Goal: Information Seeking & Learning: Learn about a topic

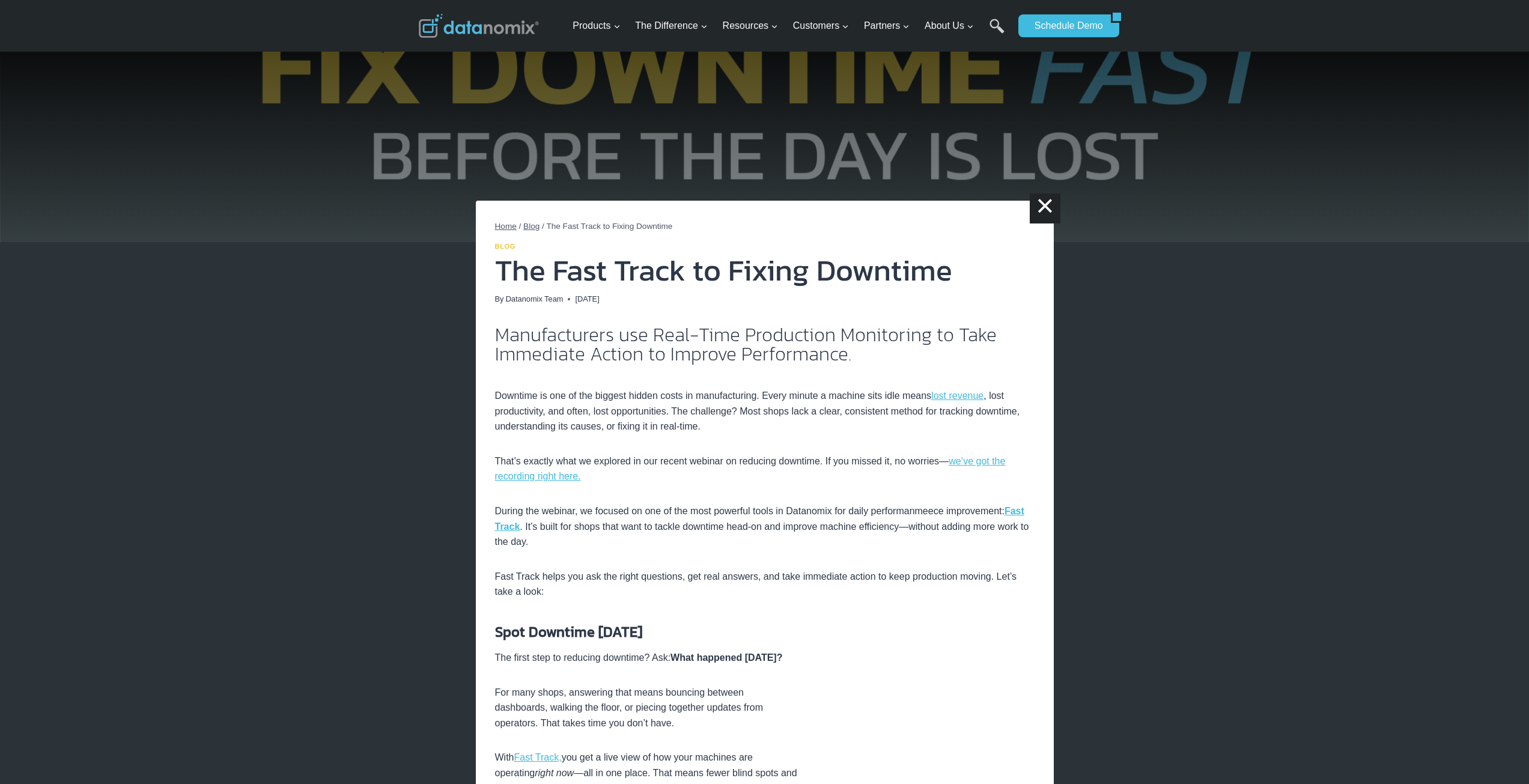
click at [510, 245] on link "Blog" at bounding box center [505, 247] width 21 height 7
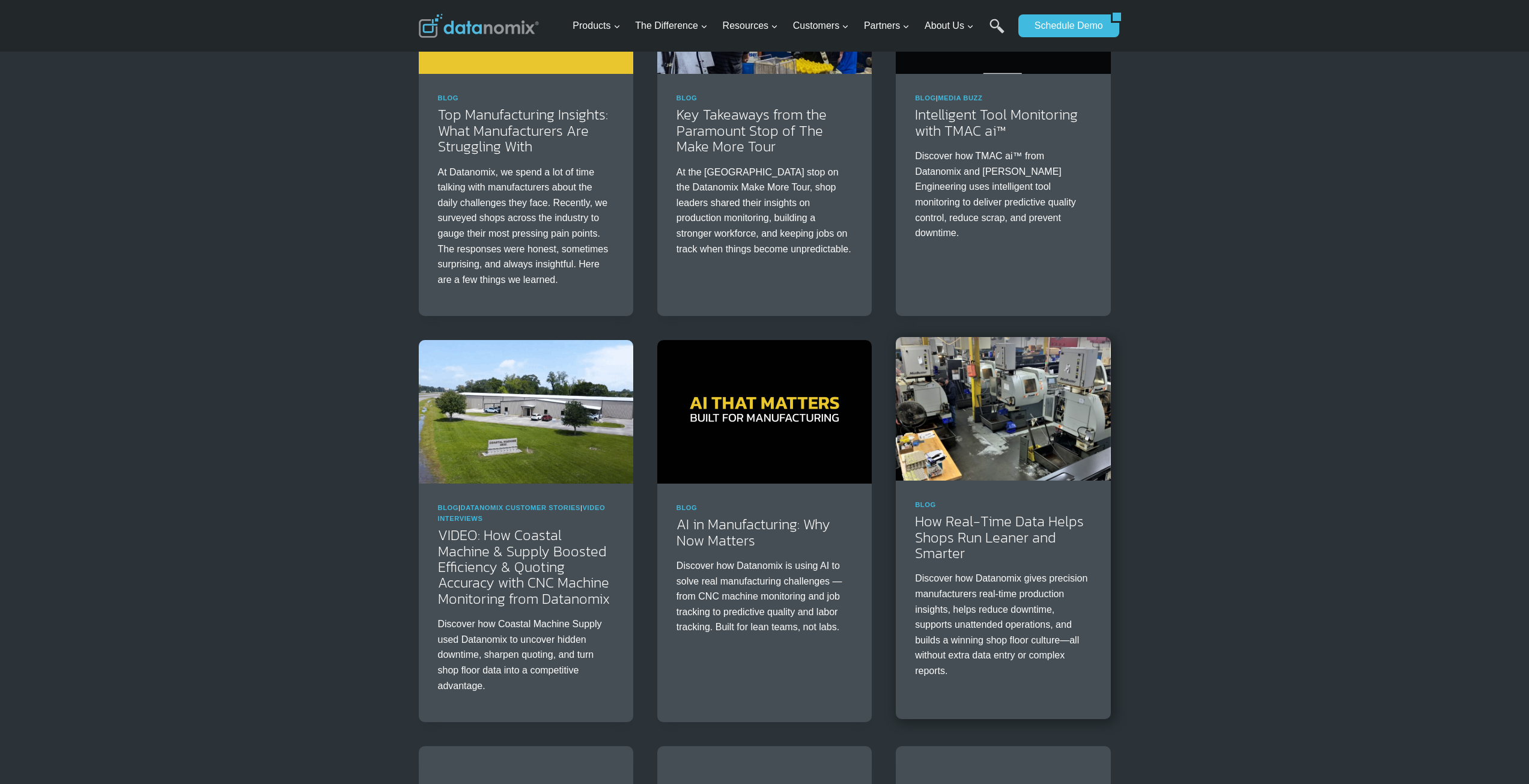
scroll to position [1121, 0]
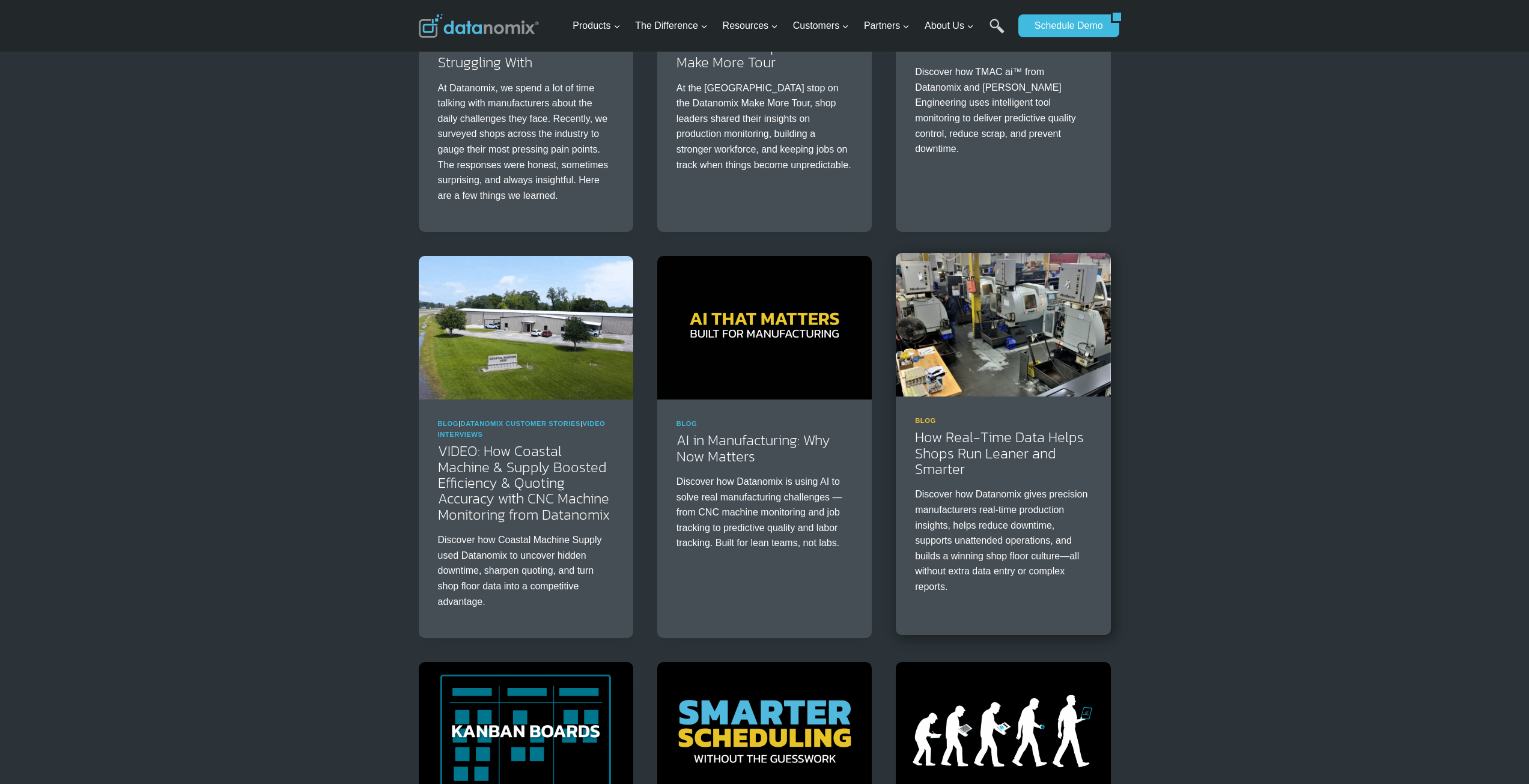
click at [924, 422] on link "Blog" at bounding box center [926, 421] width 21 height 7
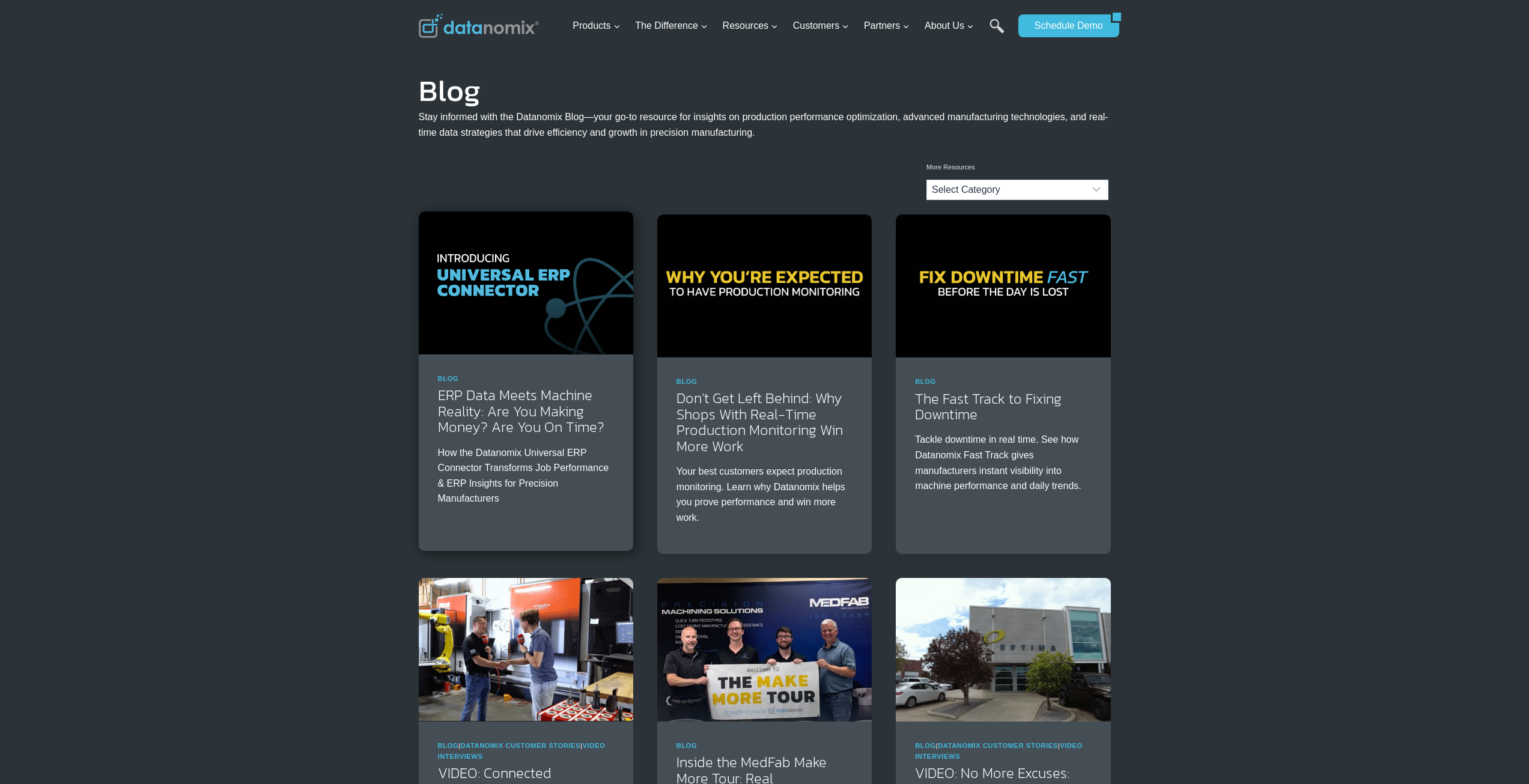
click at [463, 289] on img at bounding box center [526, 282] width 214 height 143
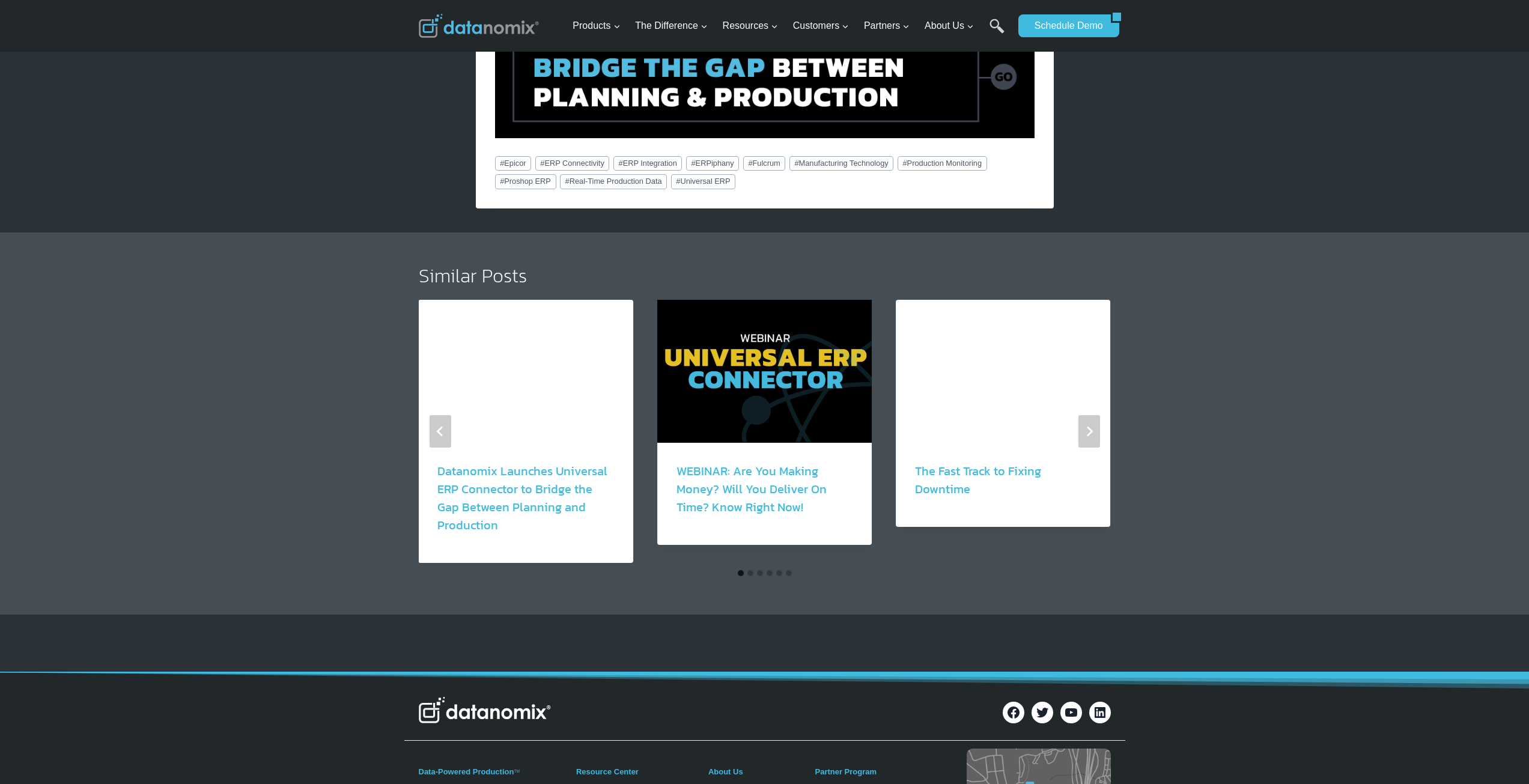
scroll to position [2082, 0]
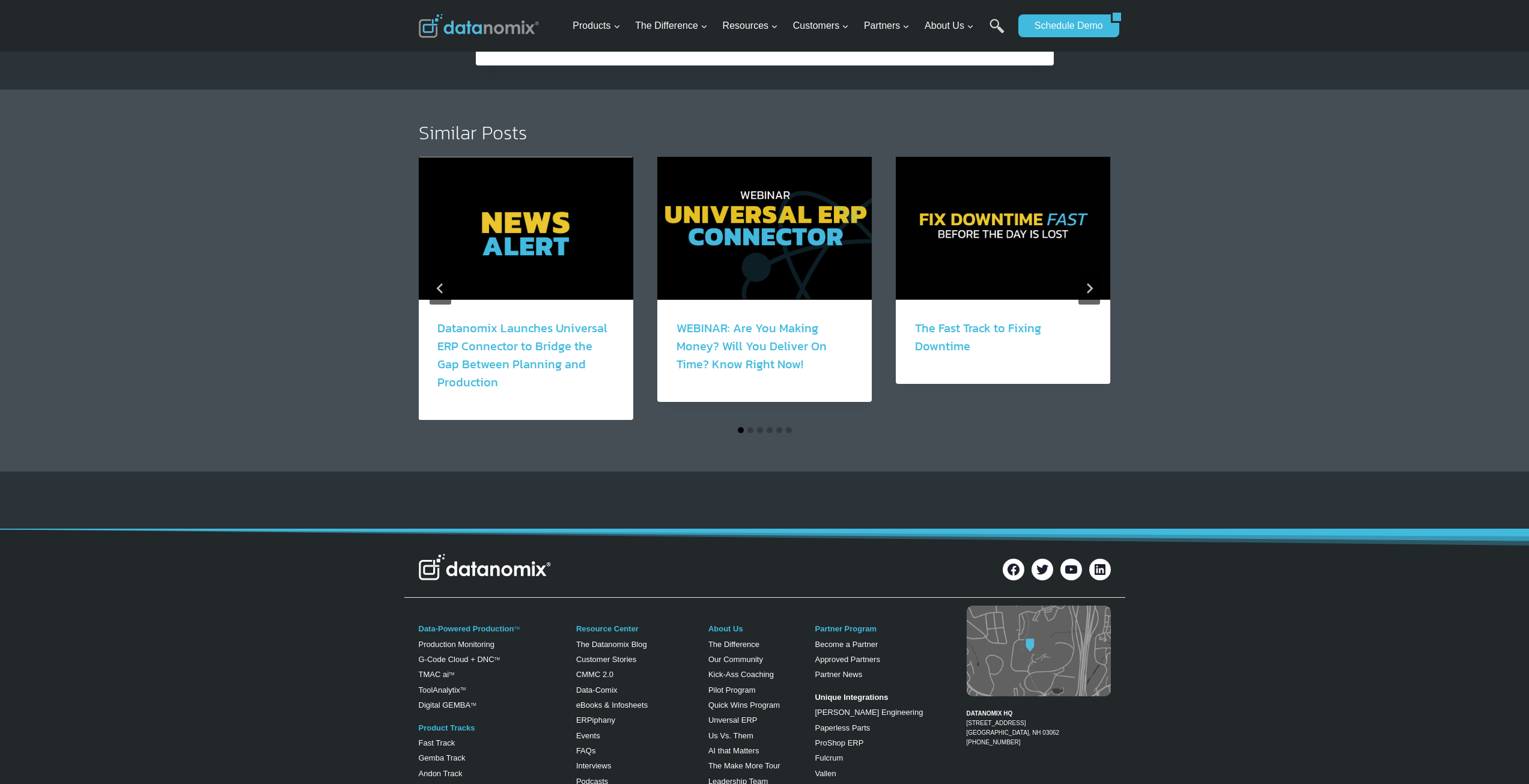
click at [741, 427] on button "Go to slide 1" at bounding box center [741, 430] width 6 height 6
click at [787, 427] on button "Go to slide 6" at bounding box center [789, 430] width 6 height 6
